Goal: Task Accomplishment & Management: Manage account settings

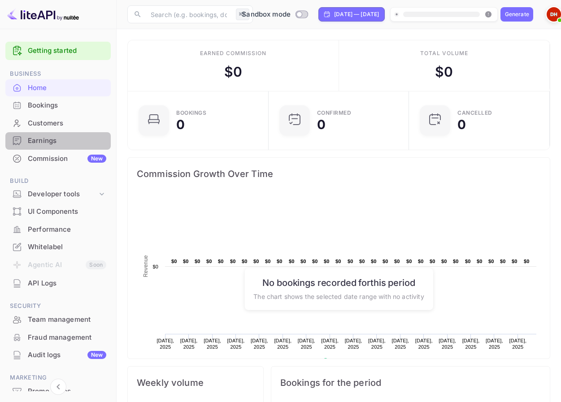
click at [60, 137] on div "Earnings" at bounding box center [67, 141] width 79 height 10
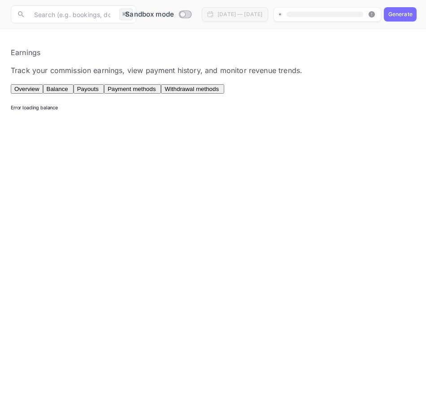
click at [99, 92] on span "Payouts" at bounding box center [88, 89] width 22 height 7
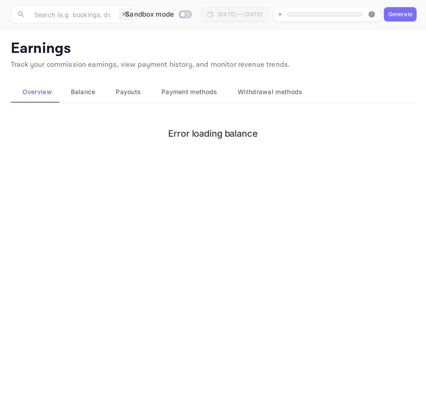
click at [139, 90] on span "Payouts" at bounding box center [128, 92] width 25 height 11
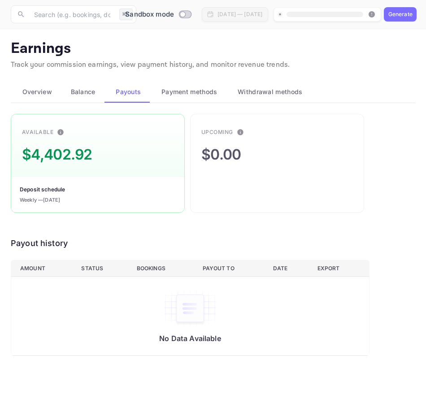
click at [93, 93] on span "Balance" at bounding box center [83, 92] width 25 height 11
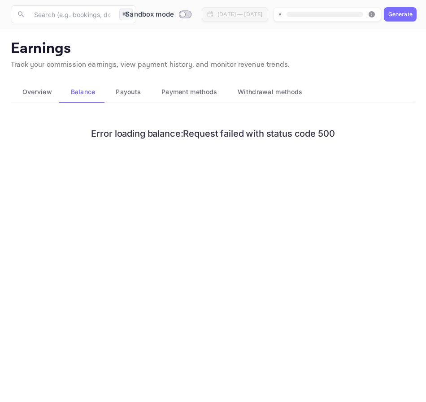
click at [425, 113] on main "Earnings Track your commission earnings, view payment history, and monitor reve…" at bounding box center [213, 215] width 426 height 373
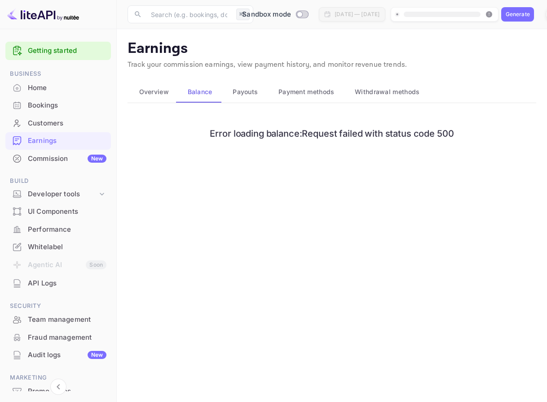
click at [243, 87] on span "Payouts" at bounding box center [244, 92] width 25 height 11
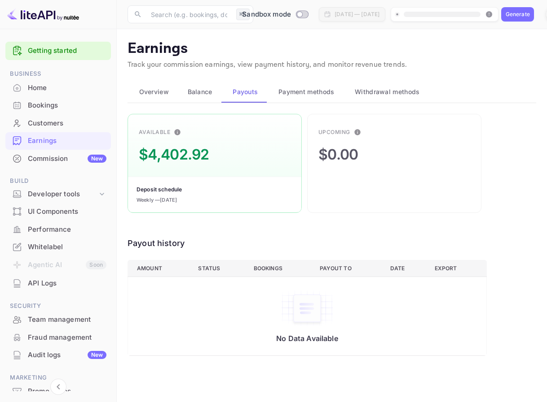
click at [148, 87] on span "Overview" at bounding box center [154, 92] width 30 height 11
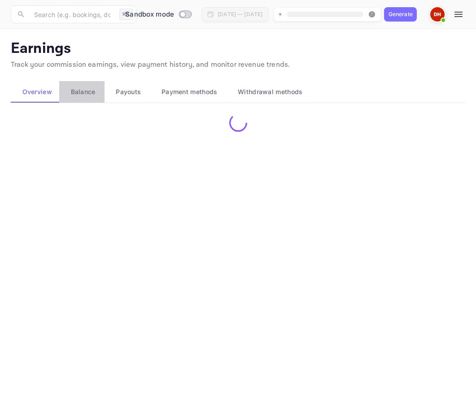
click at [89, 87] on span "Balance" at bounding box center [83, 92] width 25 height 11
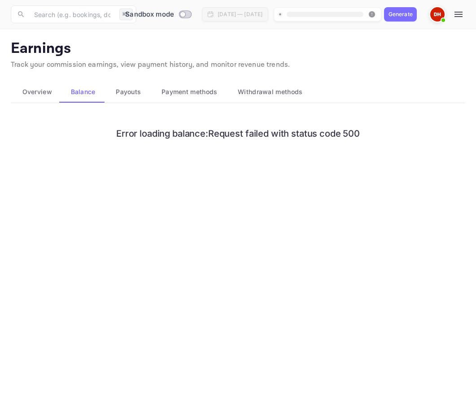
click at [119, 89] on span "Payouts" at bounding box center [128, 92] width 25 height 11
click at [130, 93] on span "Payouts" at bounding box center [128, 92] width 25 height 11
